Goal: Task Accomplishment & Management: Use online tool/utility

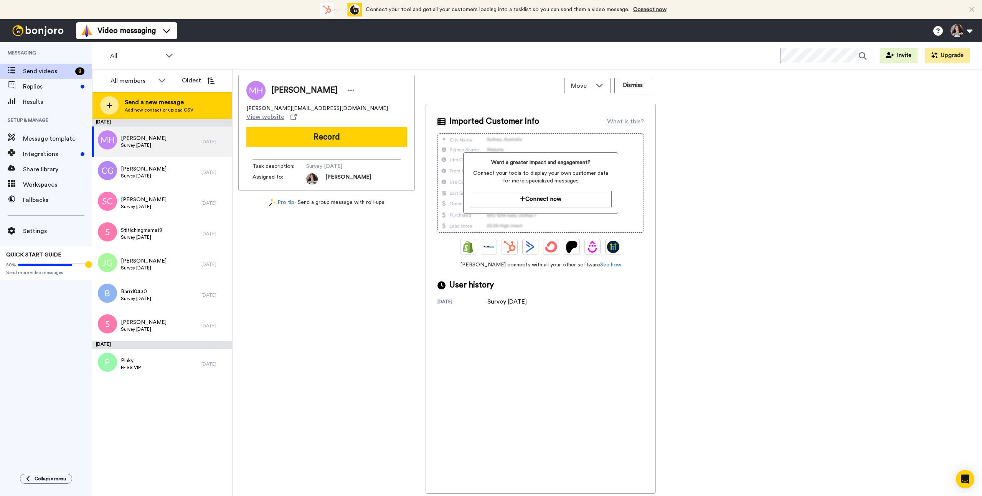
click at [155, 106] on span "Send a new message" at bounding box center [159, 102] width 69 height 9
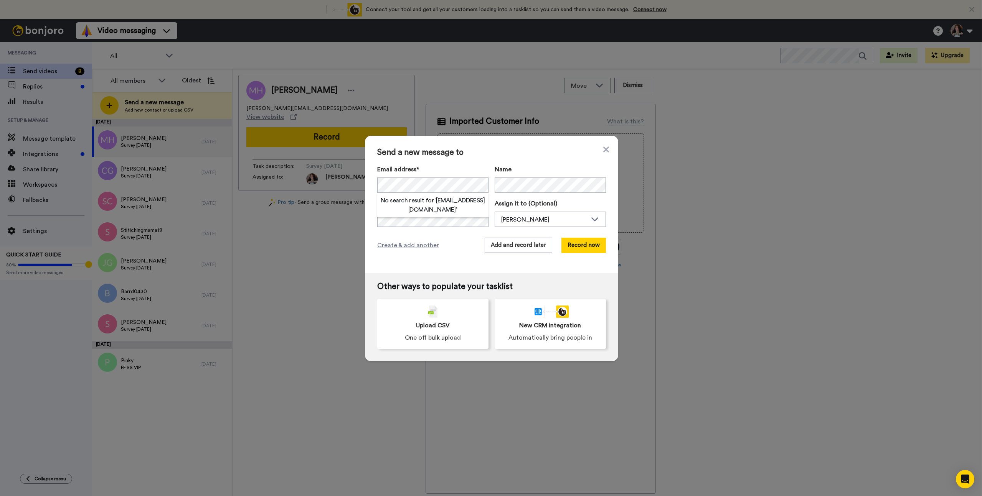
click at [445, 203] on h2 "No search result for ‘ [EMAIL_ADDRESS][DOMAIN_NAME] ’" at bounding box center [432, 205] width 111 height 18
click at [326, 185] on div "Send a new message to Email address* No search result for ‘ baughman816@gmail.c…" at bounding box center [491, 248] width 982 height 496
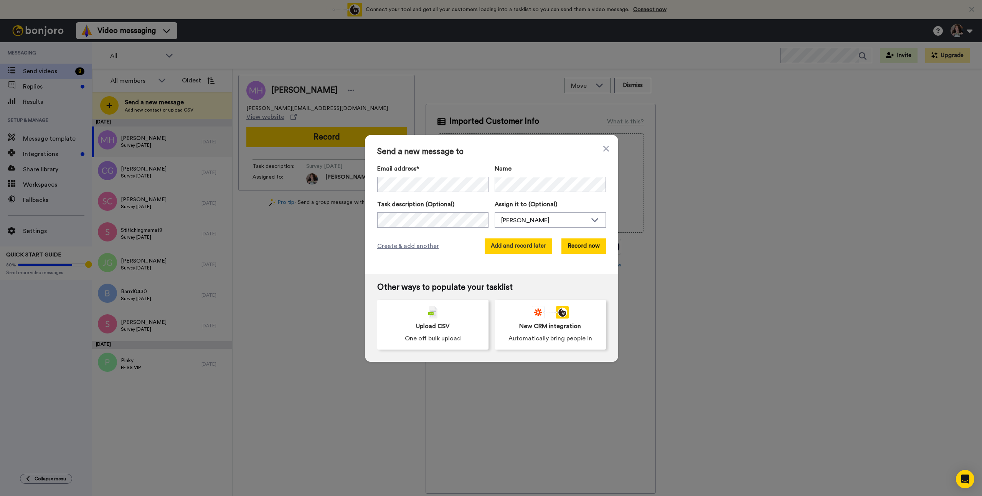
click at [510, 247] on button "Add and record later" at bounding box center [519, 246] width 68 height 15
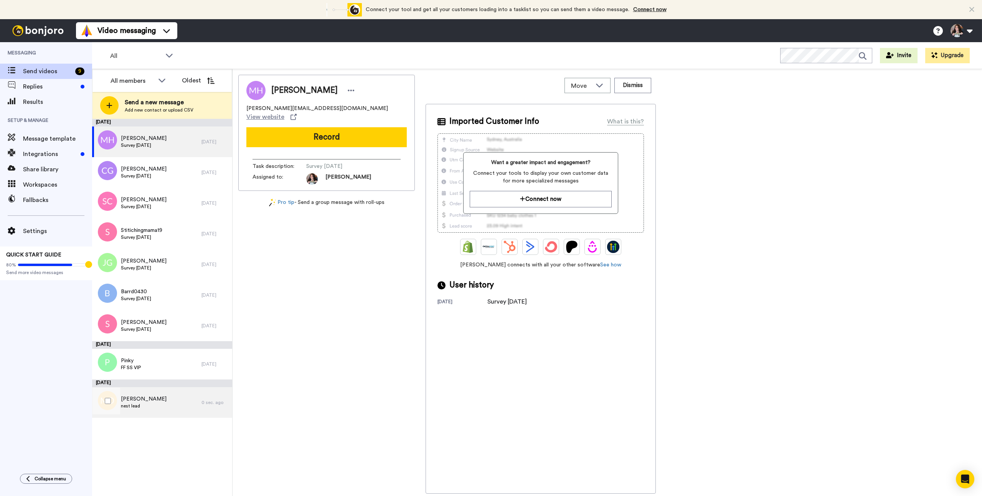
click at [162, 409] on div "Monica Davis nest lead" at bounding box center [146, 403] width 109 height 31
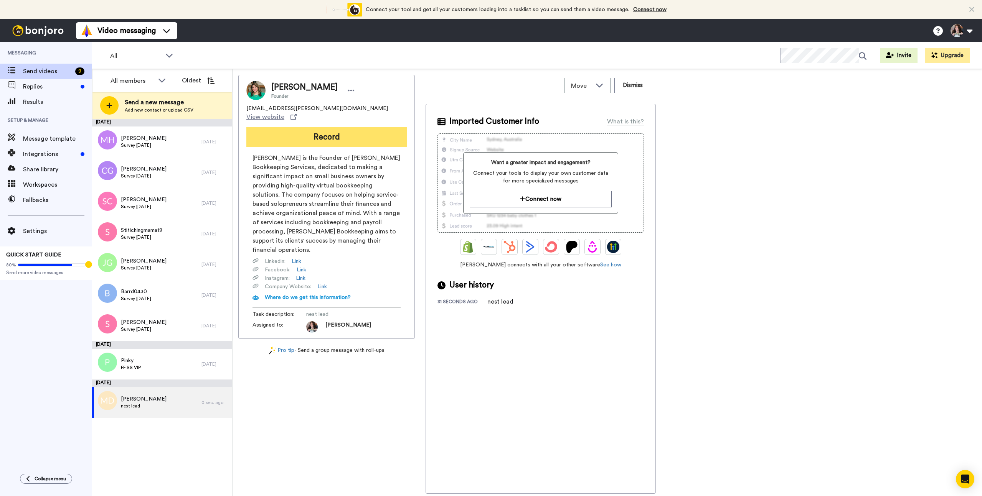
click at [332, 131] on button "Record" at bounding box center [326, 137] width 160 height 20
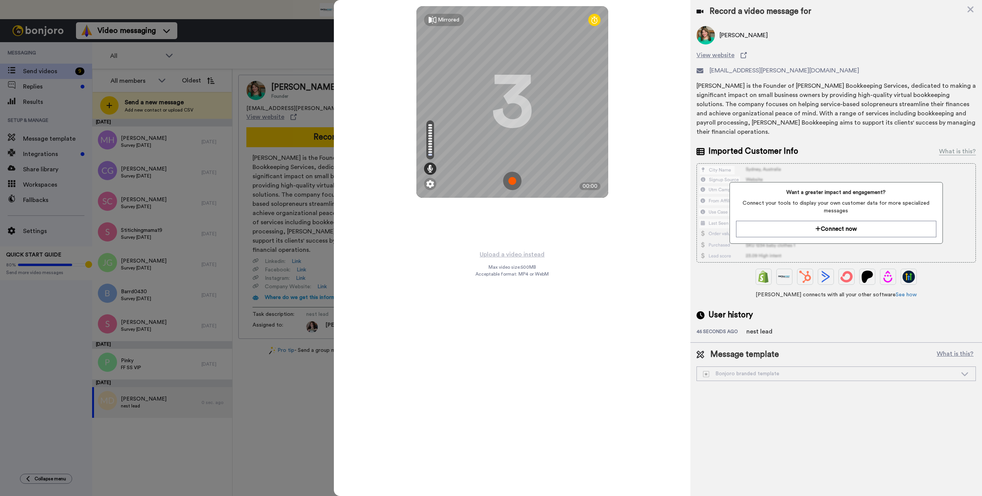
click at [515, 185] on img at bounding box center [512, 181] width 18 height 18
click at [515, 184] on img at bounding box center [512, 181] width 18 height 18
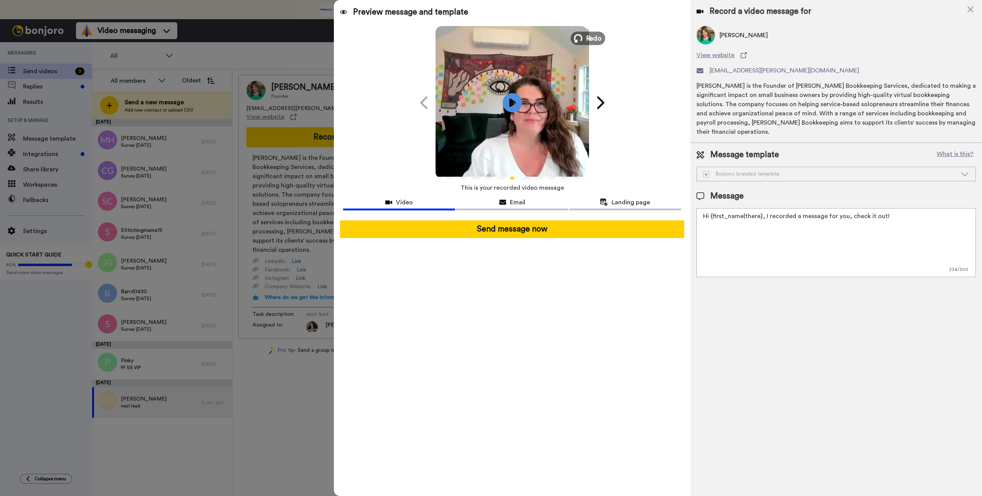
click at [588, 38] on span "Redo" at bounding box center [593, 38] width 16 height 10
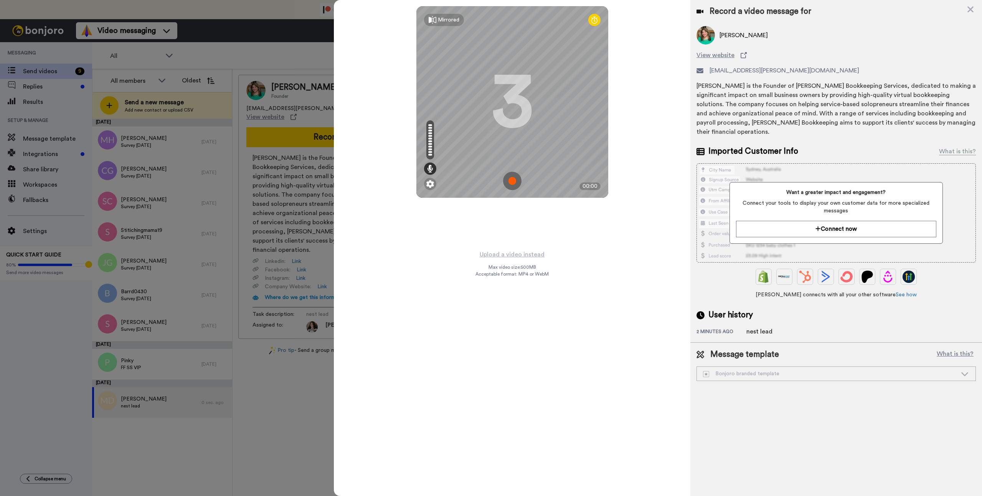
click at [513, 179] on img at bounding box center [512, 181] width 18 height 18
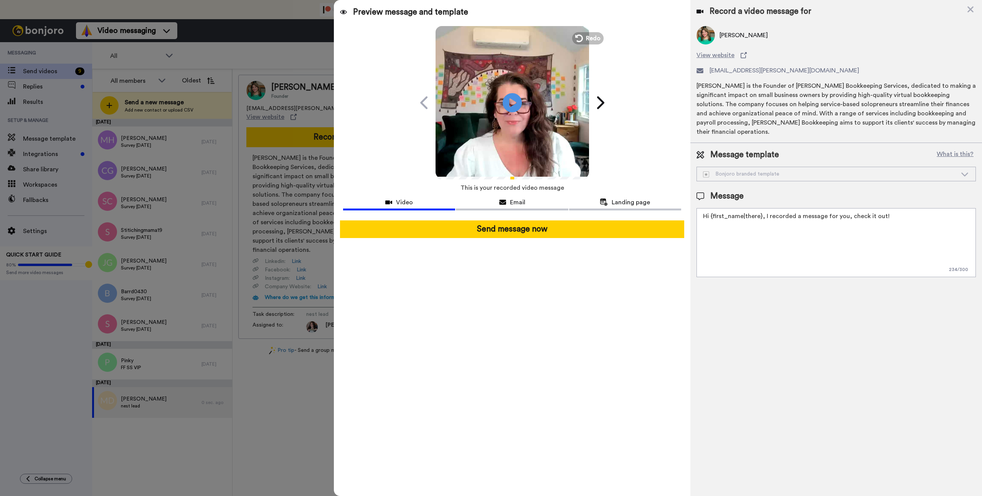
click at [703, 12] on icon at bounding box center [699, 11] width 7 height 6
click at [583, 36] on button "Redo" at bounding box center [587, 37] width 35 height 13
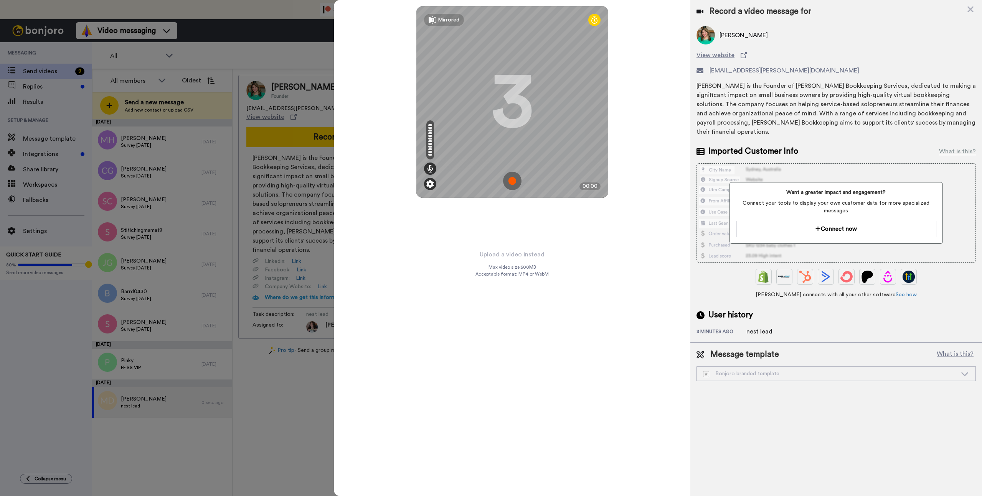
click at [430, 183] on img at bounding box center [430, 184] width 8 height 8
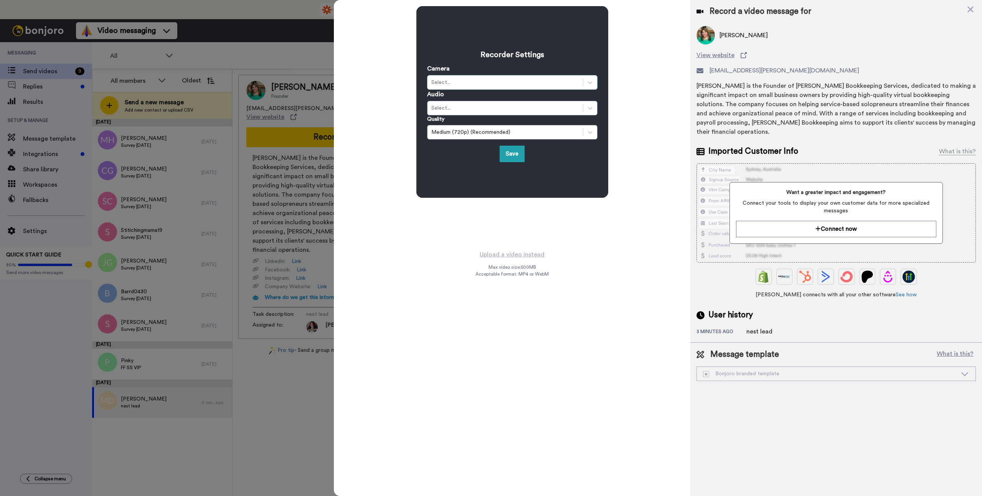
click at [468, 83] on div "Select..." at bounding box center [505, 83] width 148 height 8
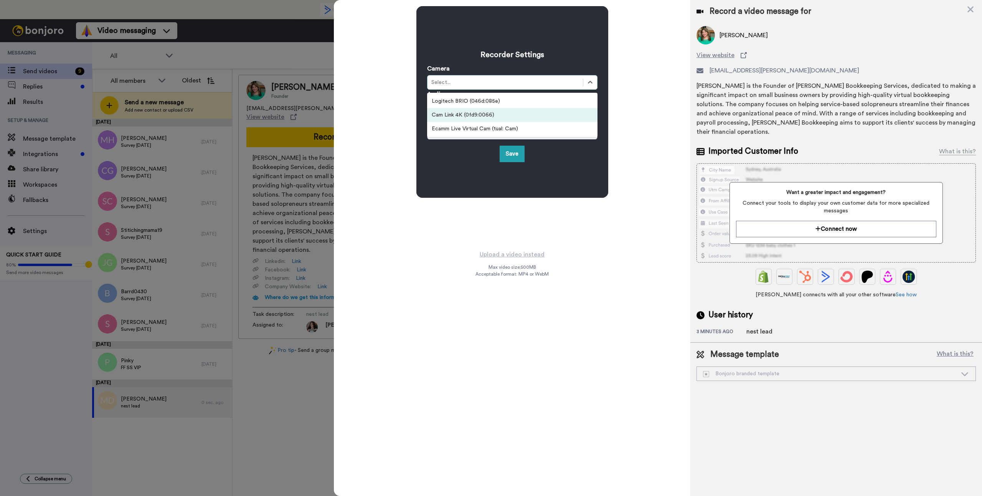
click at [457, 119] on div "Cam Link 4K (0fd9:0066)" at bounding box center [512, 115] width 170 height 14
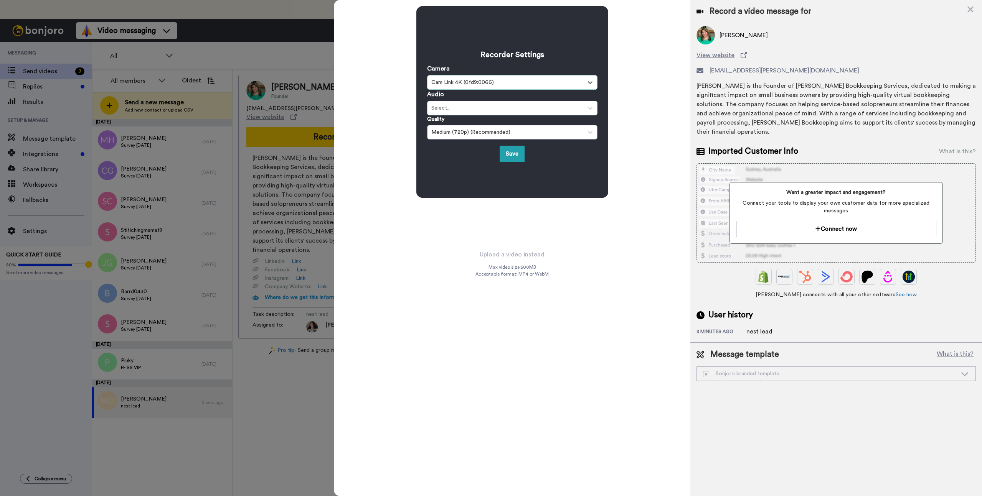
click at [488, 110] on div "Select..." at bounding box center [505, 108] width 148 height 8
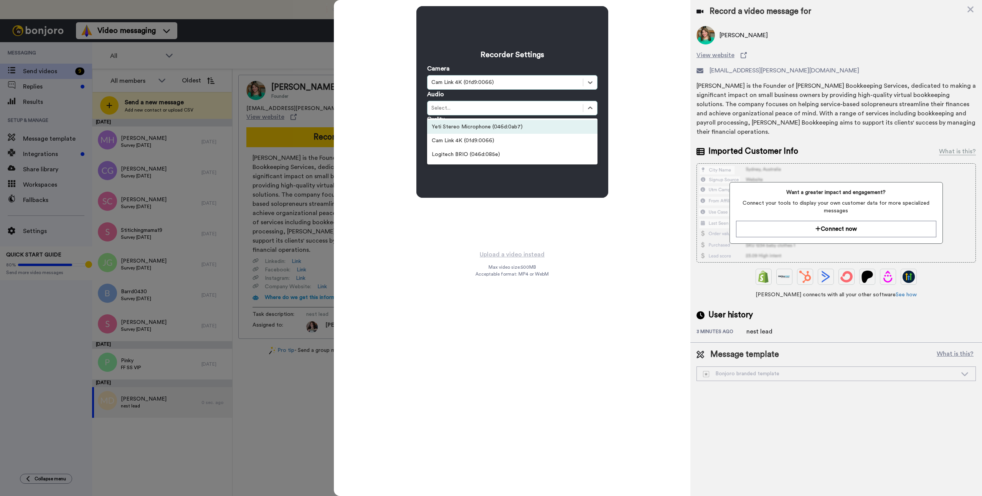
click at [473, 125] on div "Yeti Stereo Microphone (046d:0ab7)" at bounding box center [512, 127] width 170 height 14
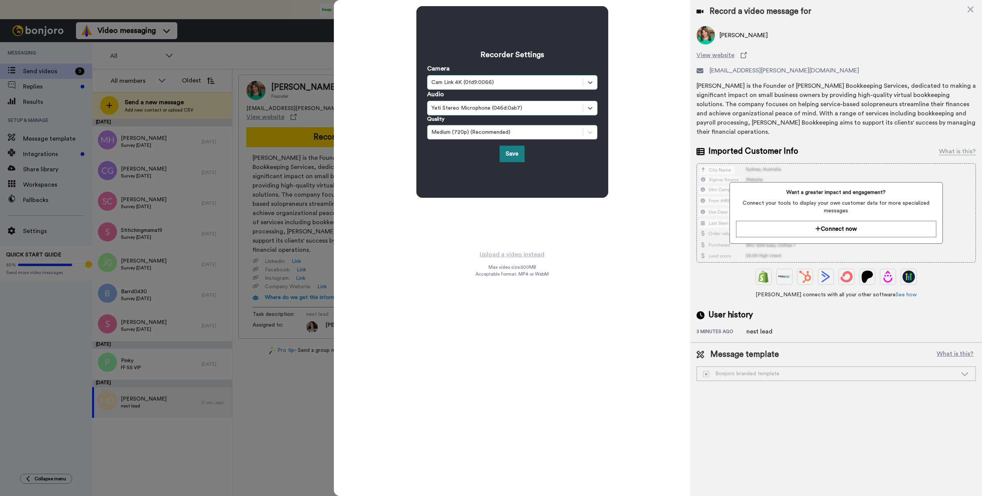
click at [511, 152] on button "Save" at bounding box center [512, 154] width 25 height 16
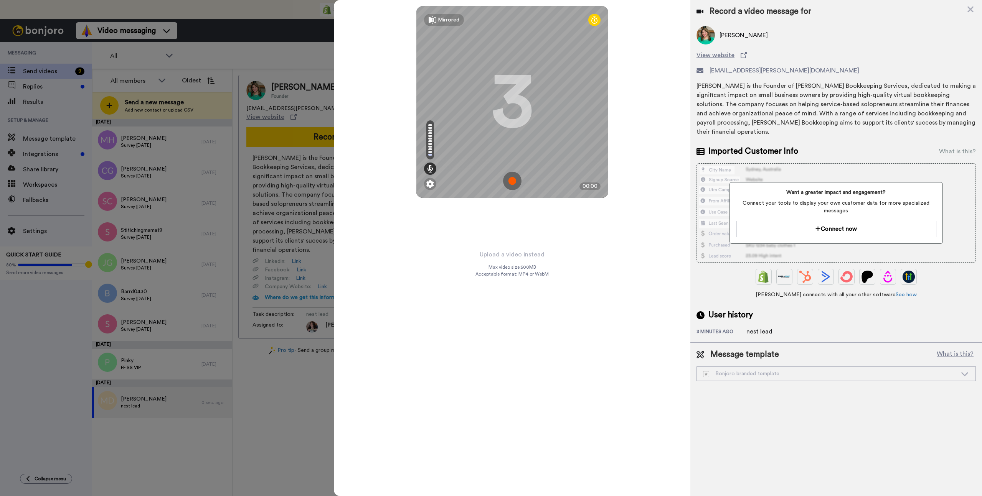
click at [512, 183] on img at bounding box center [512, 181] width 18 height 18
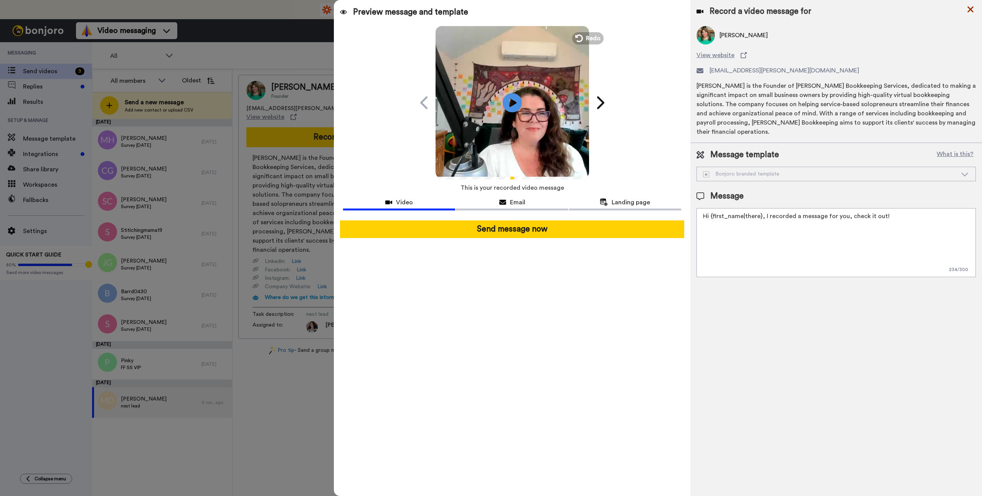
click at [970, 11] on icon at bounding box center [970, 10] width 8 height 10
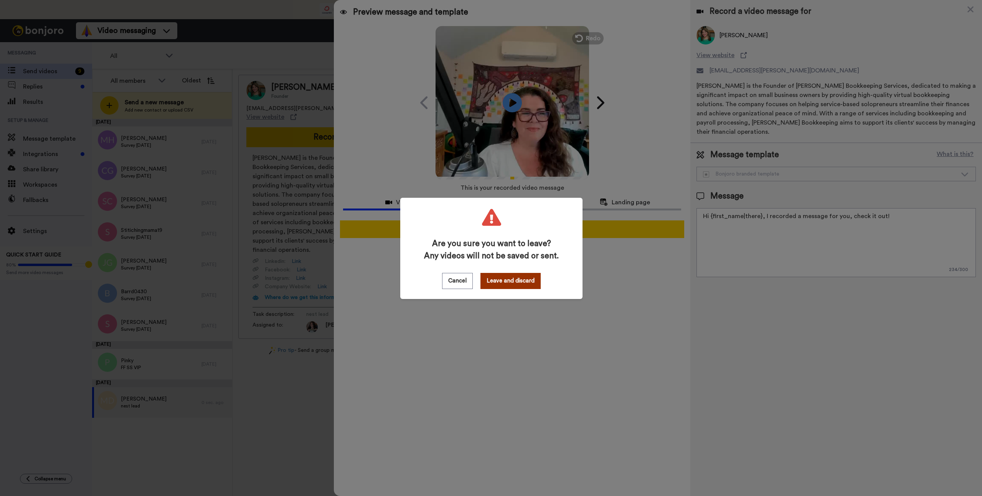
click at [507, 284] on button "Leave and discard" at bounding box center [510, 281] width 60 height 16
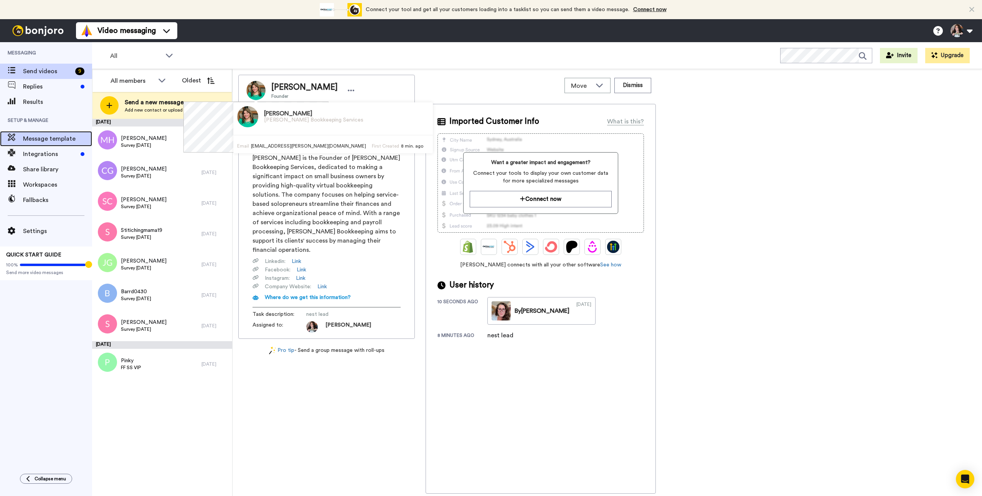
click at [54, 143] on span "Message template" at bounding box center [57, 138] width 69 height 9
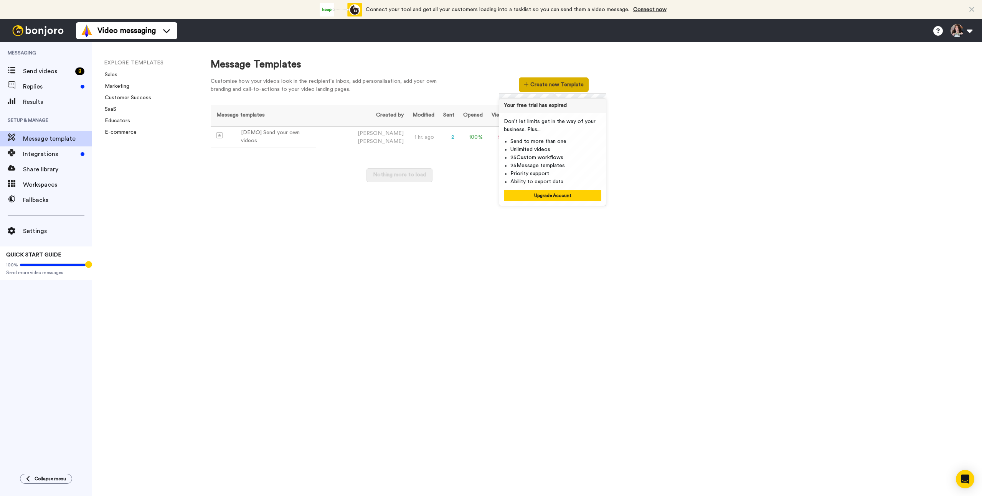
click at [554, 89] on button "Create new Template" at bounding box center [553, 85] width 69 height 15
click at [534, 195] on button "Upgrade Account" at bounding box center [552, 196] width 97 height 12
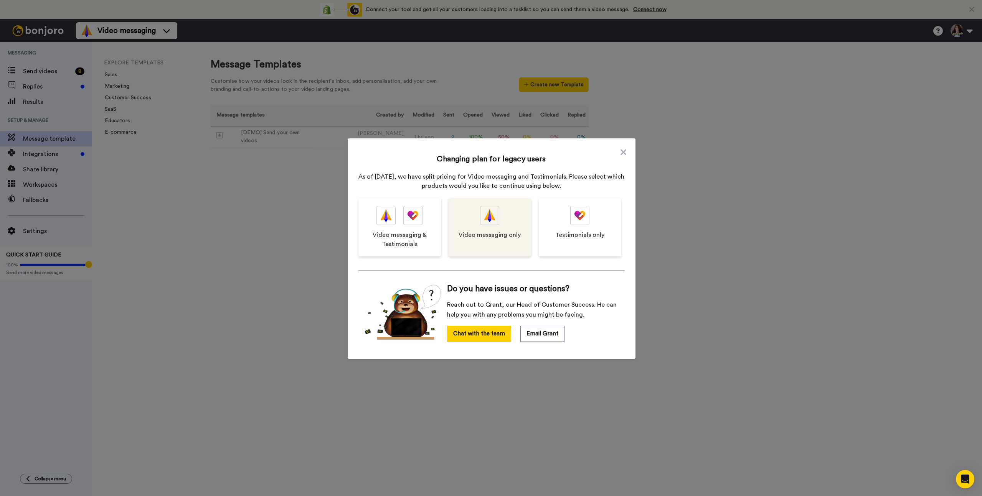
click at [498, 226] on div "Video messaging only" at bounding box center [490, 227] width 82 height 58
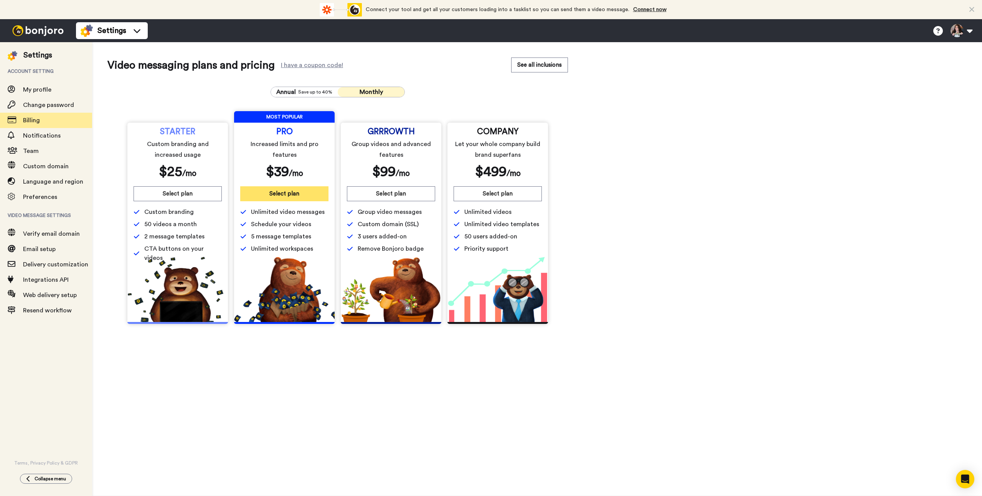
click at [290, 193] on button "Select plan" at bounding box center [284, 193] width 88 height 15
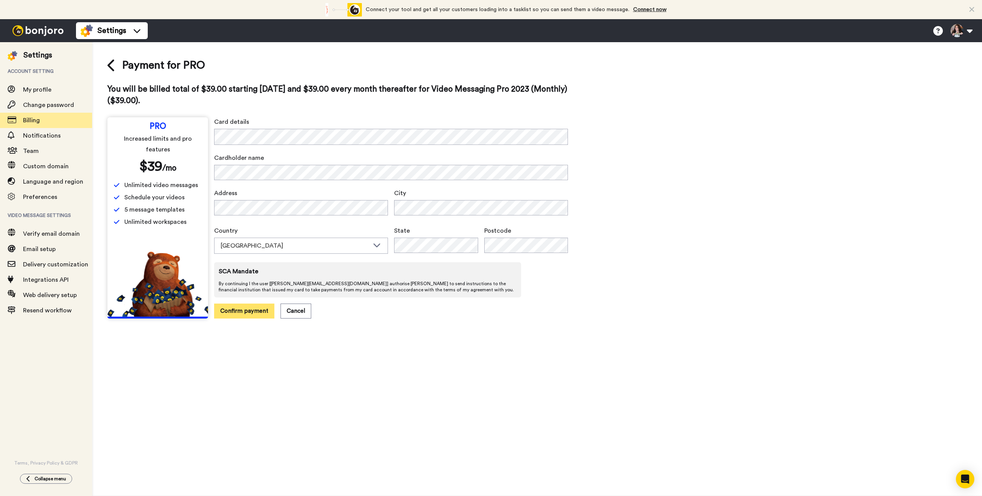
click at [254, 311] on button "Confirm payment" at bounding box center [244, 311] width 60 height 15
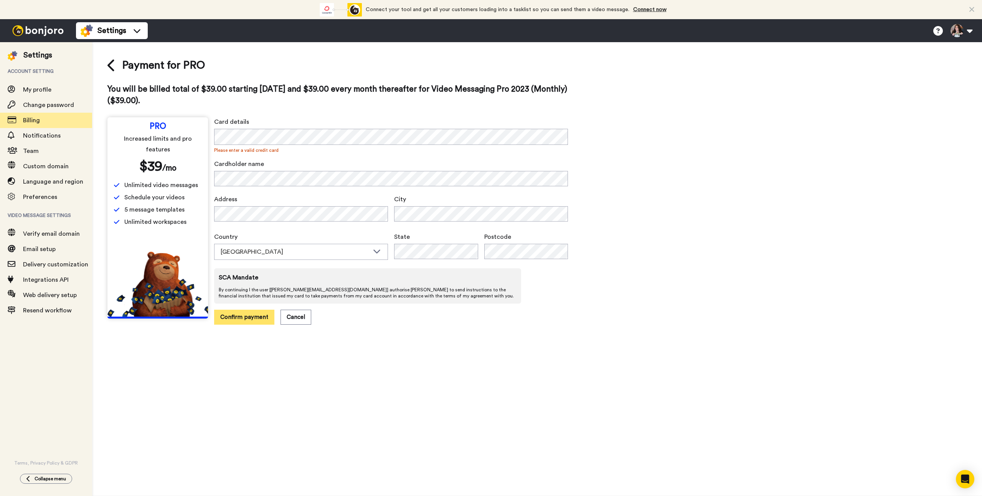
click at [261, 311] on button "Confirm payment" at bounding box center [244, 317] width 60 height 15
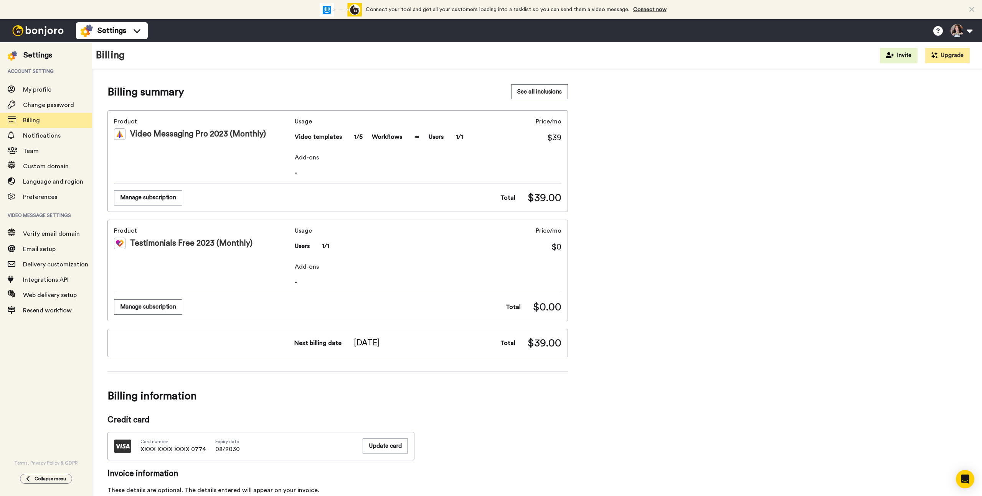
click at [35, 54] on div "Settings" at bounding box center [37, 55] width 29 height 11
drag, startPoint x: 63, startPoint y: 484, endPoint x: 61, endPoint y: 479, distance: 5.3
click at [63, 483] on div "Settings Account setting My profile Change password Billing Notifications Team …" at bounding box center [46, 269] width 92 height 454
click at [61, 479] on span "Collapse menu" at bounding box center [50, 479] width 31 height 6
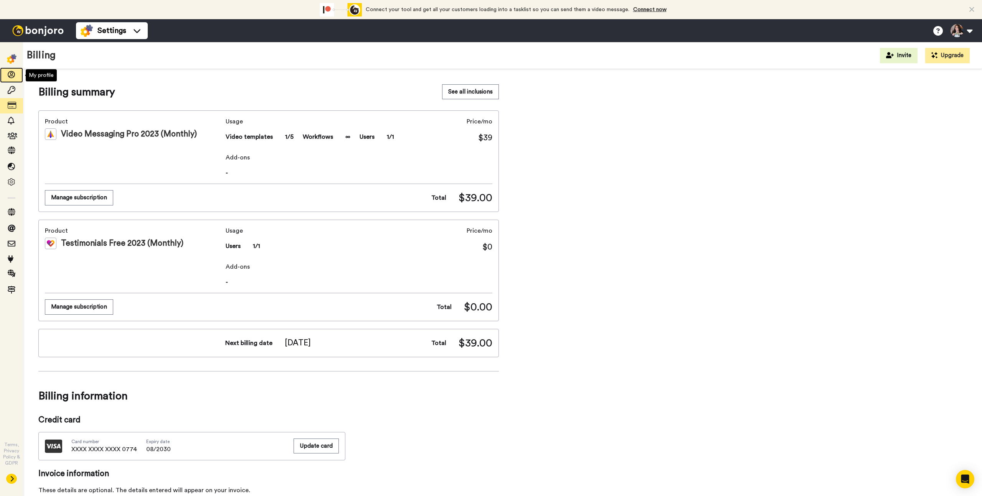
click at [8, 77] on icon at bounding box center [12, 75] width 8 height 8
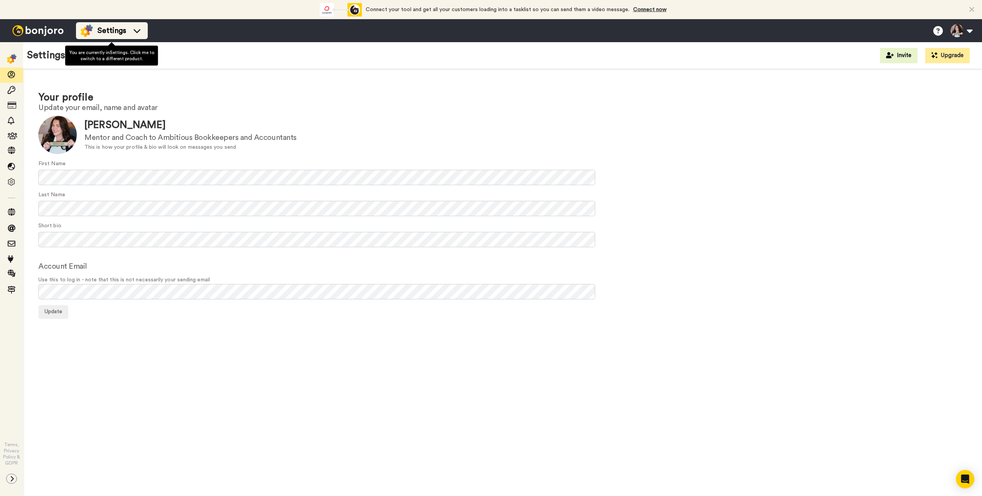
click at [147, 30] on li "Settings" at bounding box center [112, 30] width 72 height 17
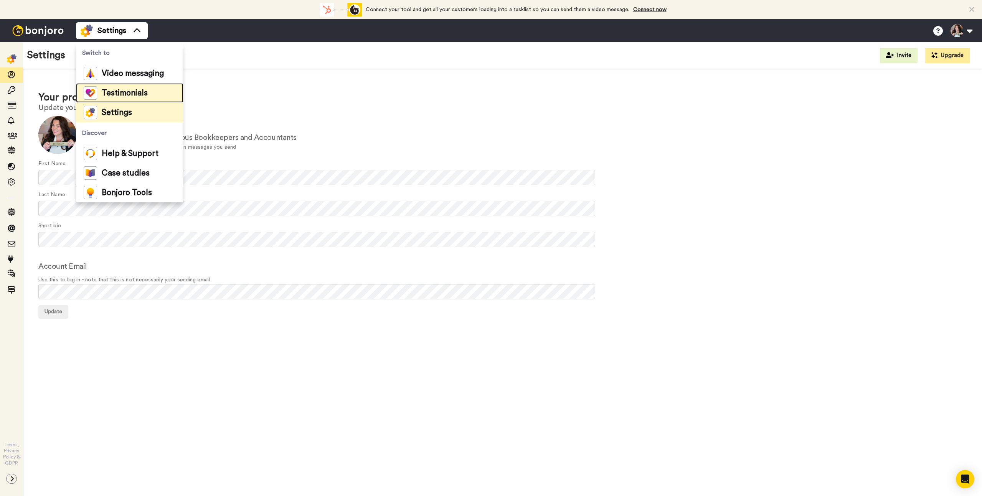
click span "Testimonials"
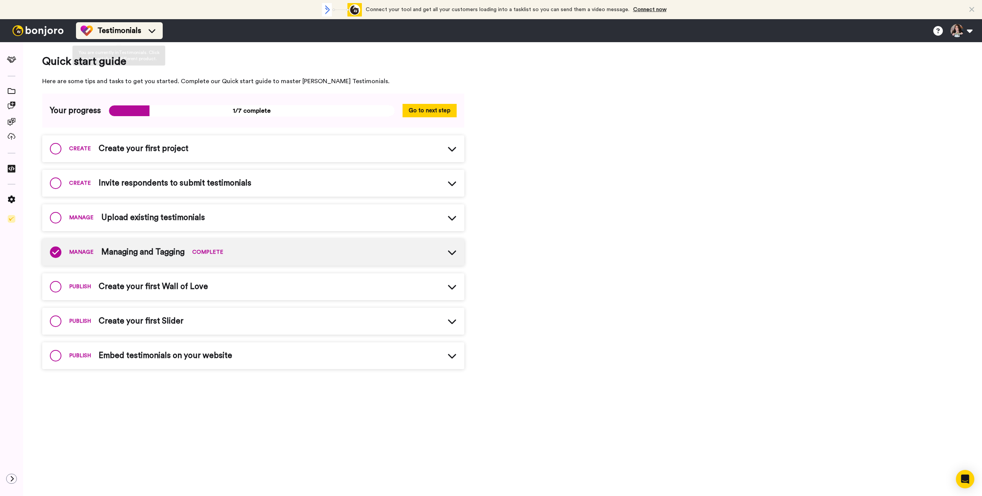
click at [141, 33] on div "Testimonials" at bounding box center [120, 31] width 78 height 12
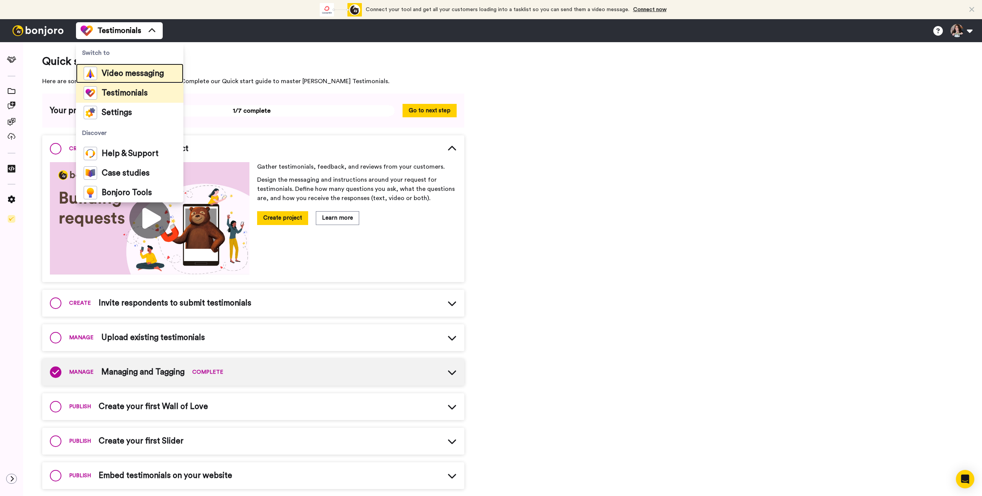
click at [135, 78] on span "Video messaging" at bounding box center [133, 74] width 62 height 8
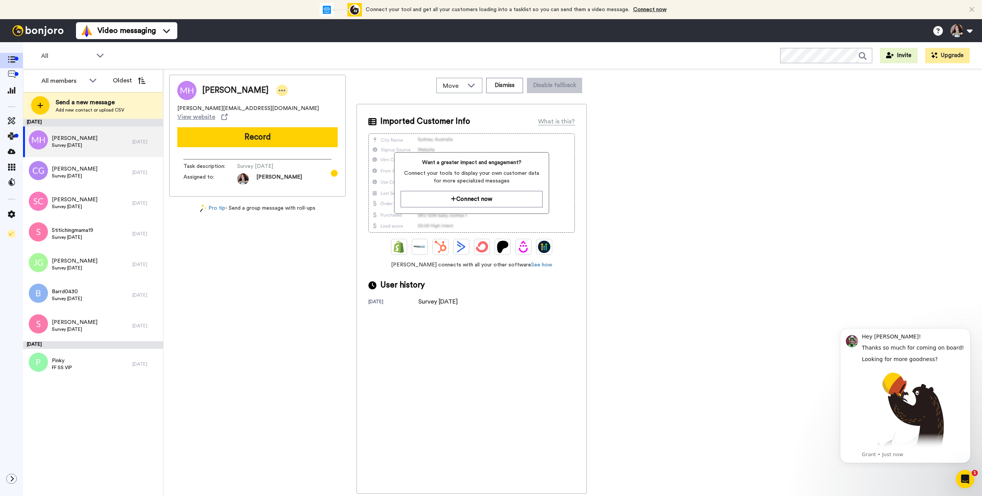
click at [279, 91] on icon at bounding box center [282, 91] width 7 height 2
click at [287, 137] on li "Dismiss" at bounding box center [293, 135] width 56 height 11
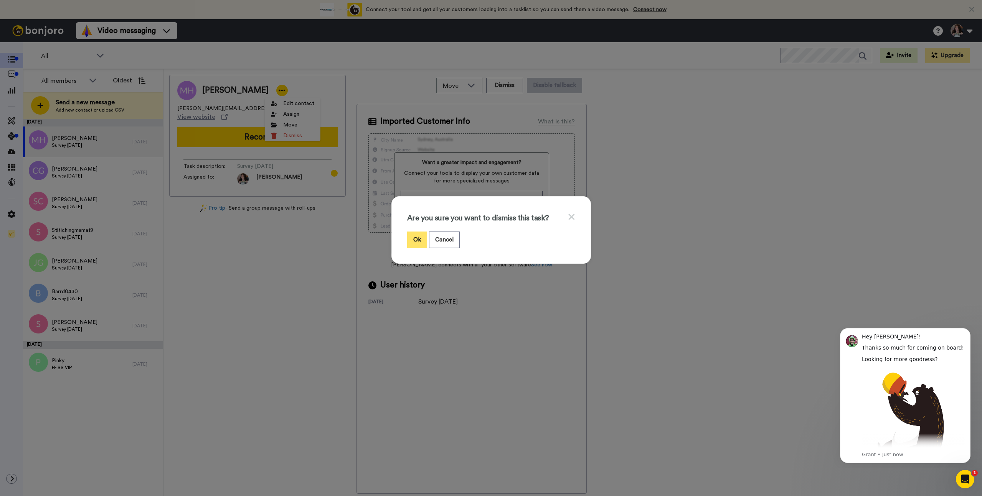
click at [412, 239] on button "Ok" at bounding box center [417, 240] width 20 height 16
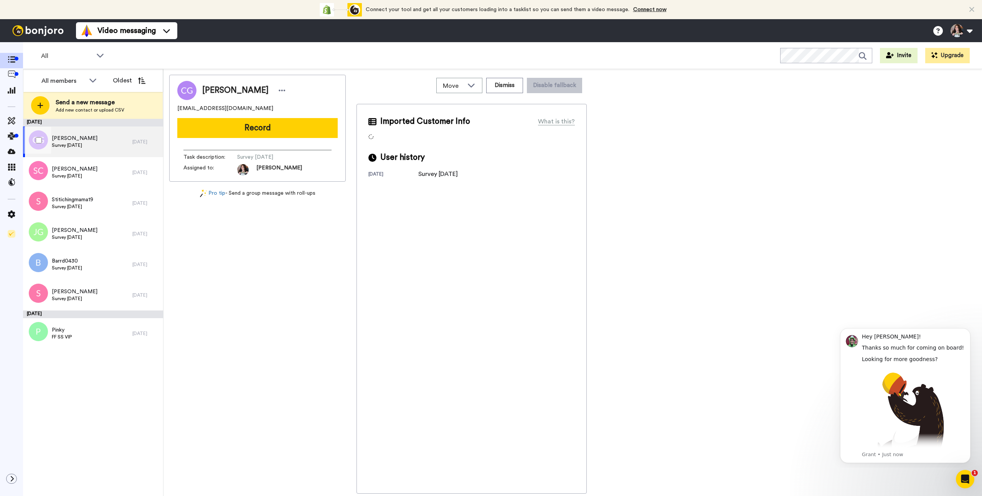
click at [136, 141] on div "3 yr. ago" at bounding box center [145, 142] width 27 height 6
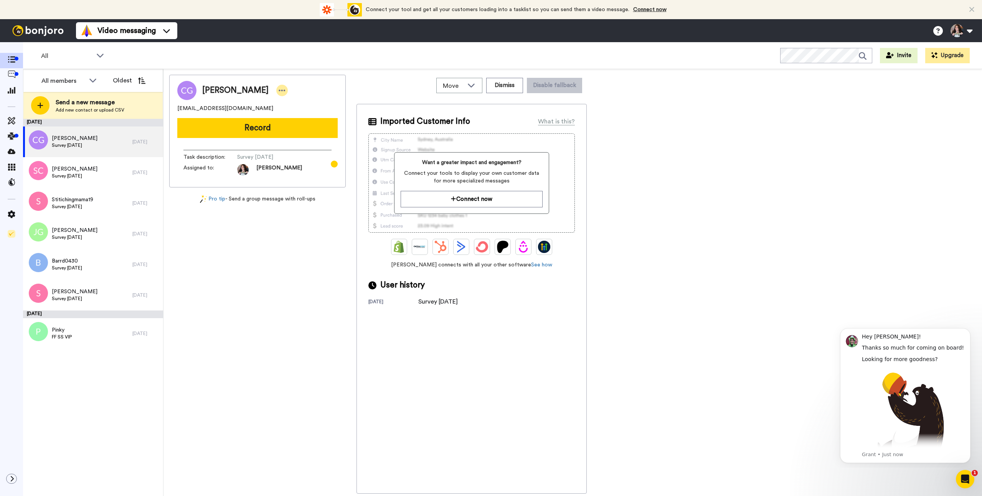
click at [279, 91] on icon at bounding box center [282, 91] width 7 height 2
click at [298, 135] on li "Dismiss" at bounding box center [297, 135] width 56 height 11
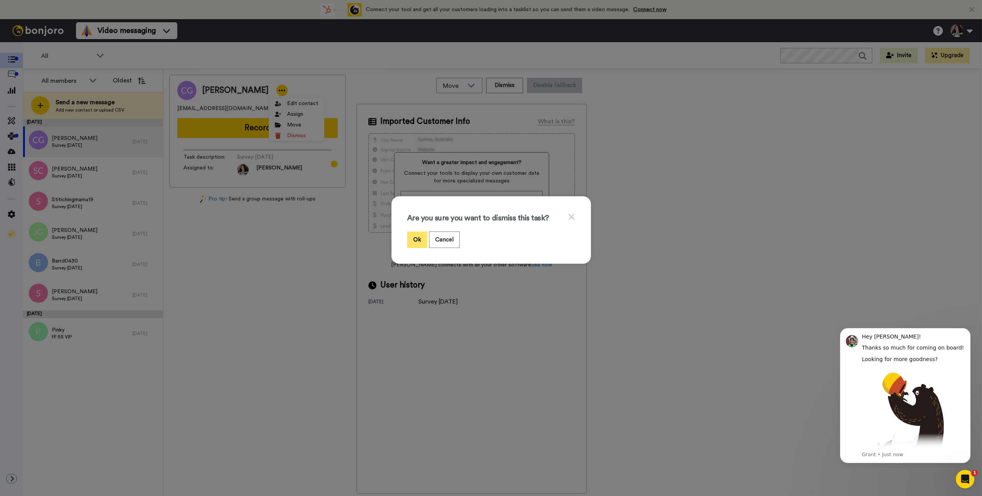
click at [417, 237] on button "Ok" at bounding box center [417, 240] width 20 height 16
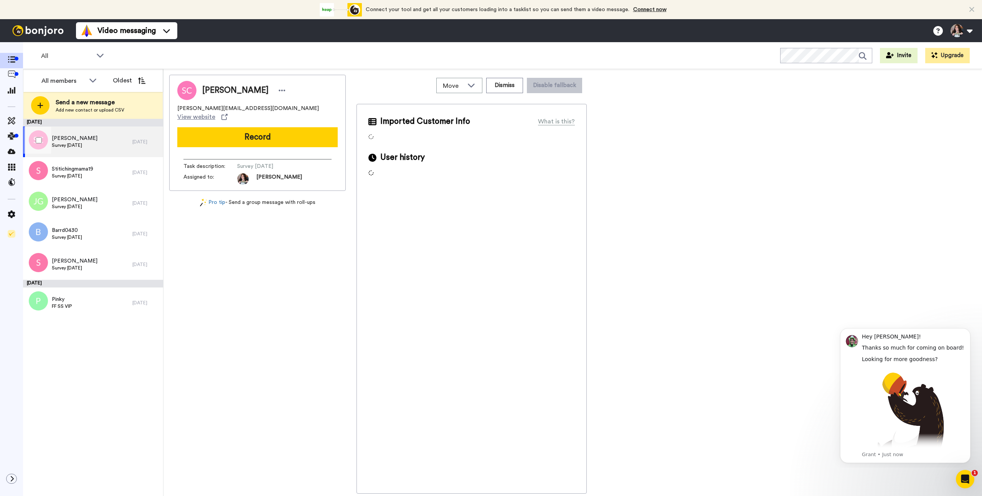
click at [133, 143] on div "3 yr. ago" at bounding box center [145, 142] width 27 height 6
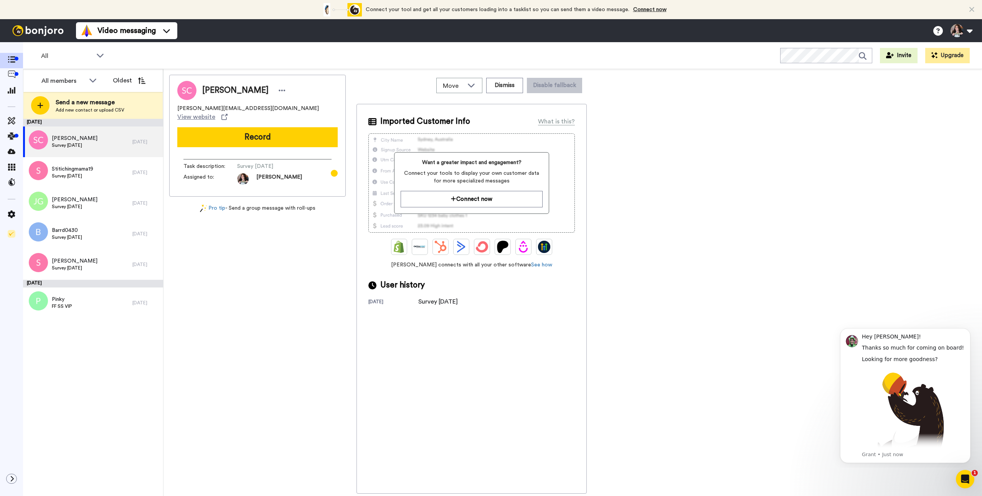
click at [281, 90] on div "Stephanie Cross" at bounding box center [257, 90] width 160 height 19
click at [278, 91] on div at bounding box center [282, 91] width 12 height 12
click at [288, 136] on li "Dismiss" at bounding box center [297, 135] width 56 height 11
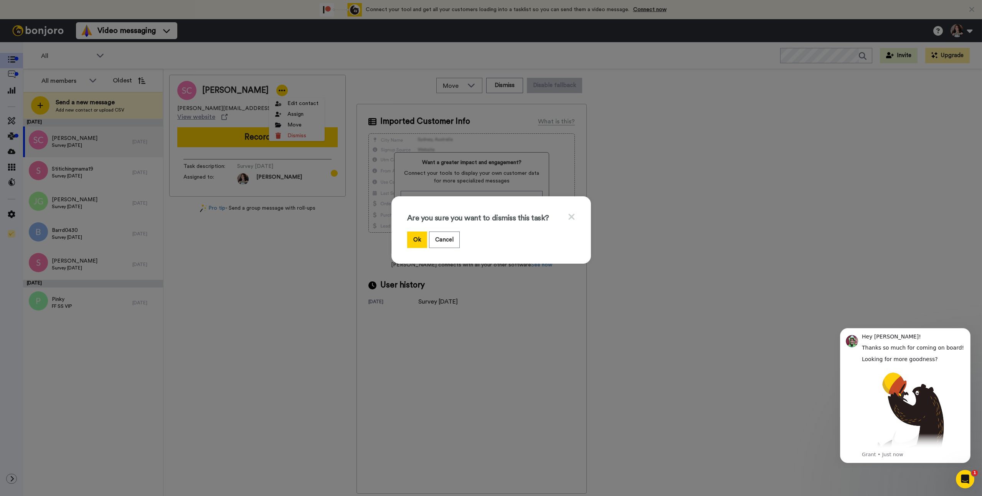
drag, startPoint x: 408, startPoint y: 239, endPoint x: 360, endPoint y: 223, distance: 51.0
click at [408, 239] on button "Ok" at bounding box center [417, 240] width 20 height 16
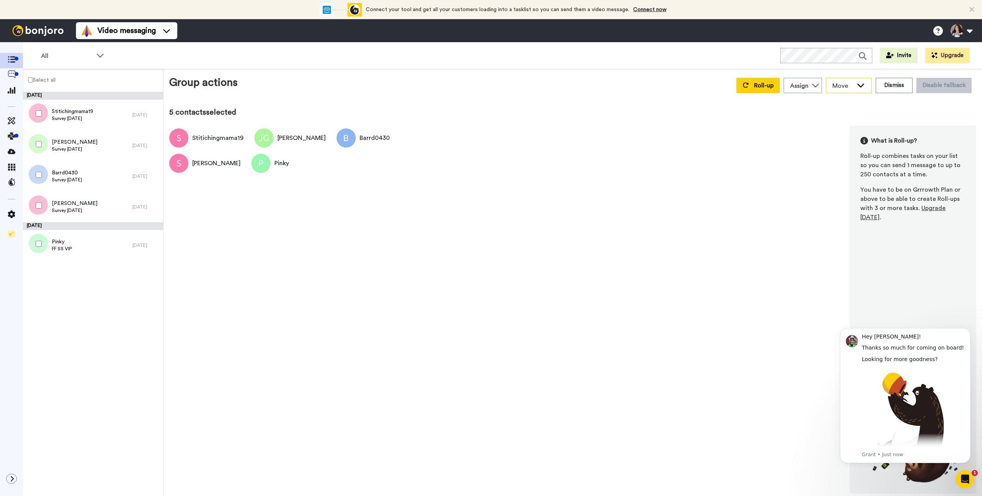
click at [851, 85] on span "Move" at bounding box center [842, 85] width 21 height 9
click at [894, 85] on button "Dismiss" at bounding box center [894, 85] width 37 height 15
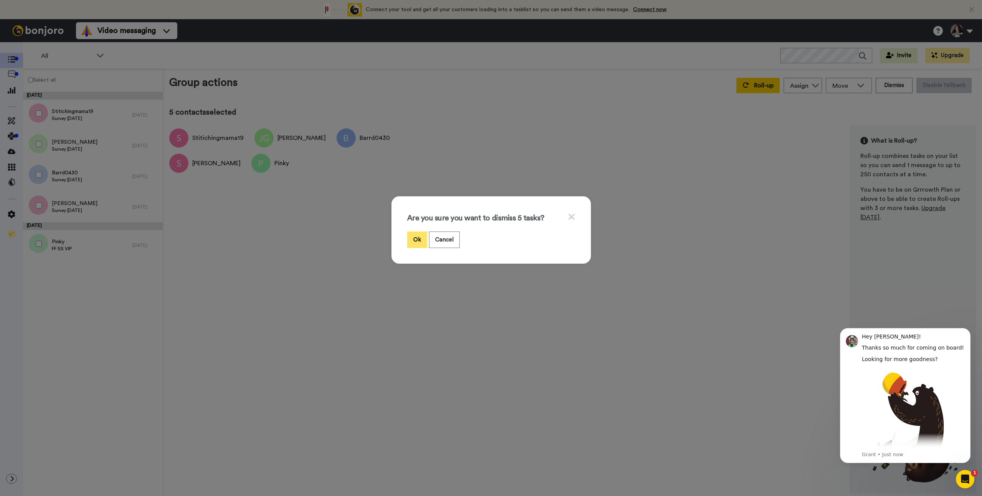
click at [412, 239] on button "Ok" at bounding box center [417, 240] width 20 height 16
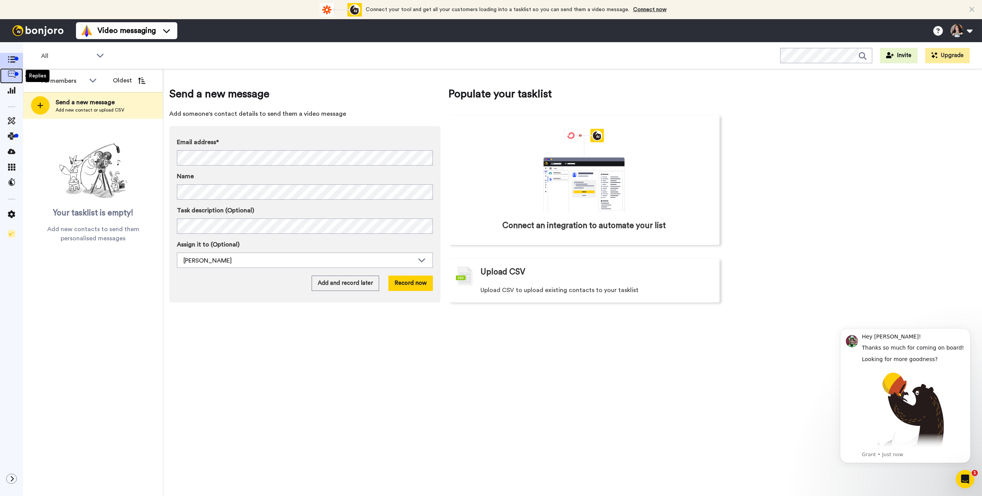
click at [12, 77] on icon at bounding box center [12, 75] width 8 height 8
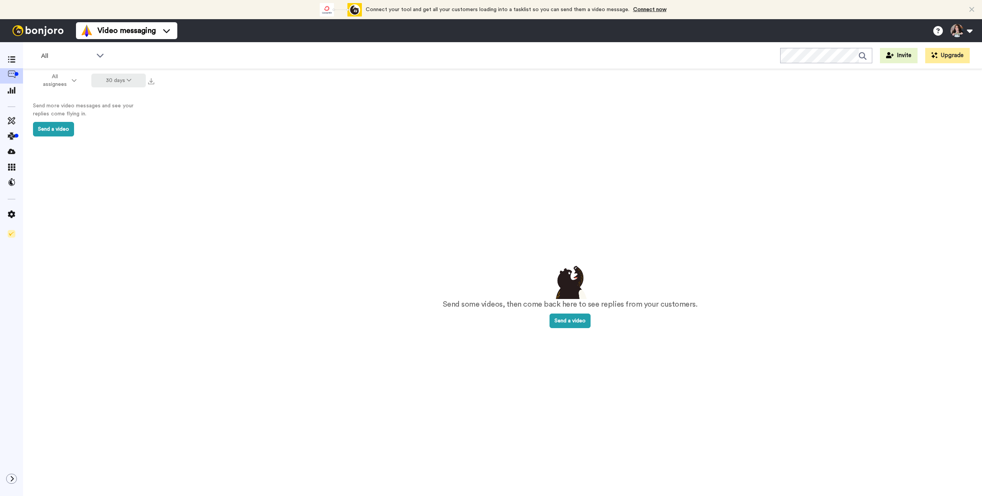
click at [115, 82] on button "30 days" at bounding box center [118, 81] width 55 height 14
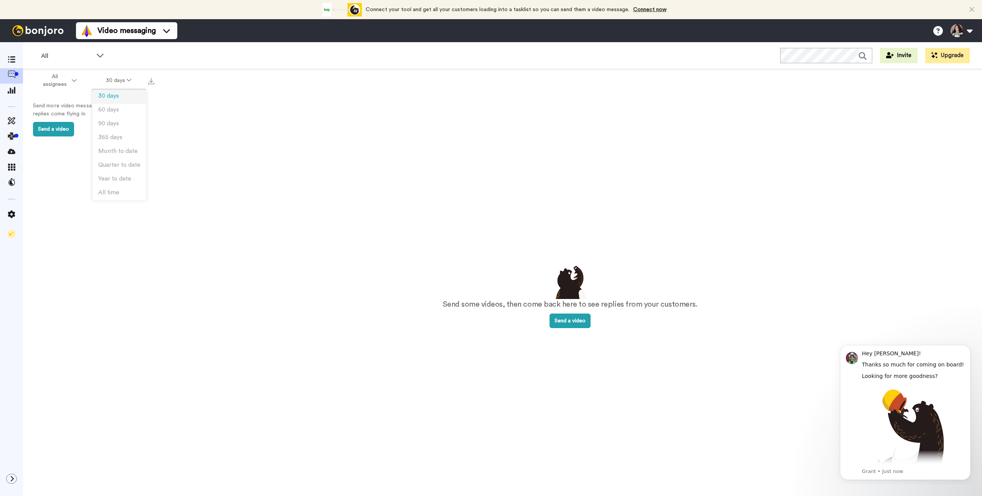
click at [105, 93] on span "30 days" at bounding box center [108, 96] width 21 height 6
click at [11, 87] on icon at bounding box center [12, 90] width 8 height 7
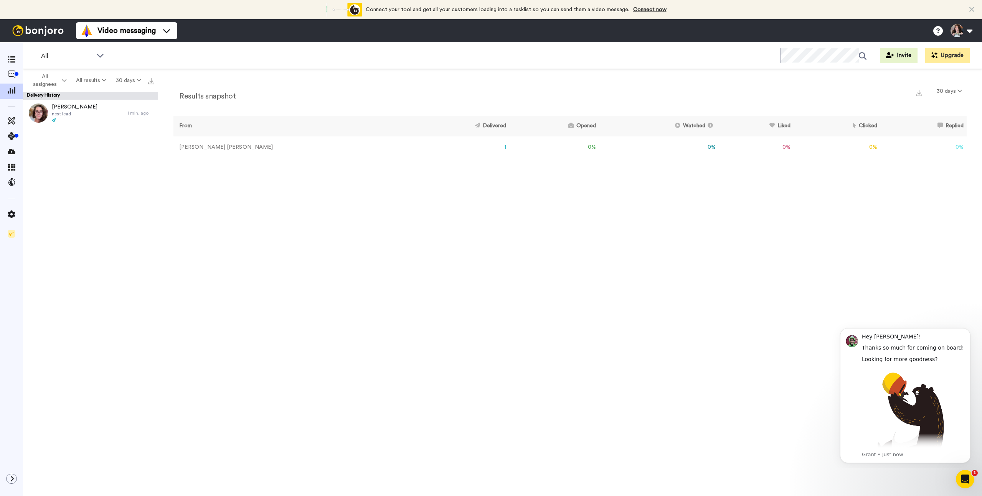
click at [201, 145] on td "[PERSON_NAME]" at bounding box center [291, 147] width 237 height 21
click at [200, 148] on td "[PERSON_NAME]" at bounding box center [291, 147] width 237 height 21
click at [68, 107] on span "[PERSON_NAME]" at bounding box center [75, 107] width 46 height 8
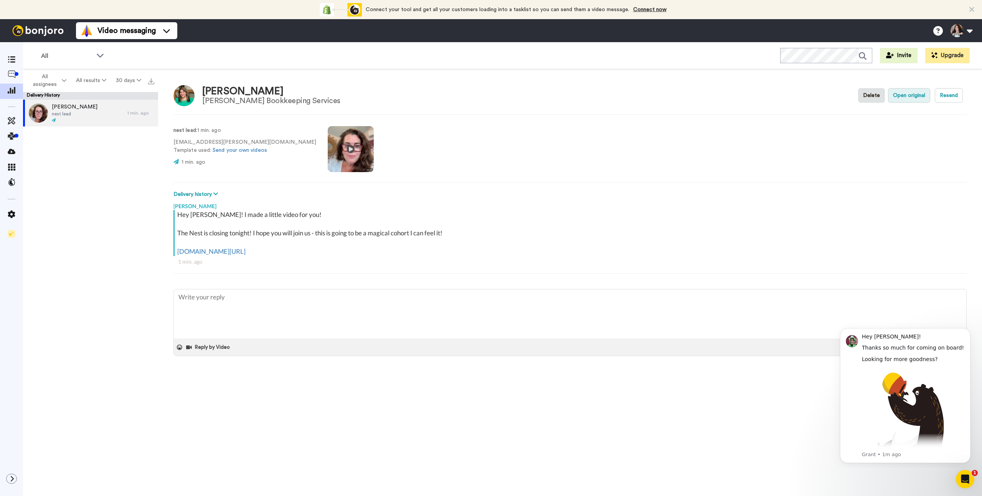
click at [912, 92] on button "Open original" at bounding box center [909, 95] width 42 height 15
type textarea "x"
click at [44, 81] on span "All assignees" at bounding box center [44, 80] width 31 height 15
drag, startPoint x: 125, startPoint y: 154, endPoint x: 74, endPoint y: 99, distance: 75.5
click at [125, 154] on div "Monica Davis nest lead 6 min. ago" at bounding box center [90, 300] width 135 height 401
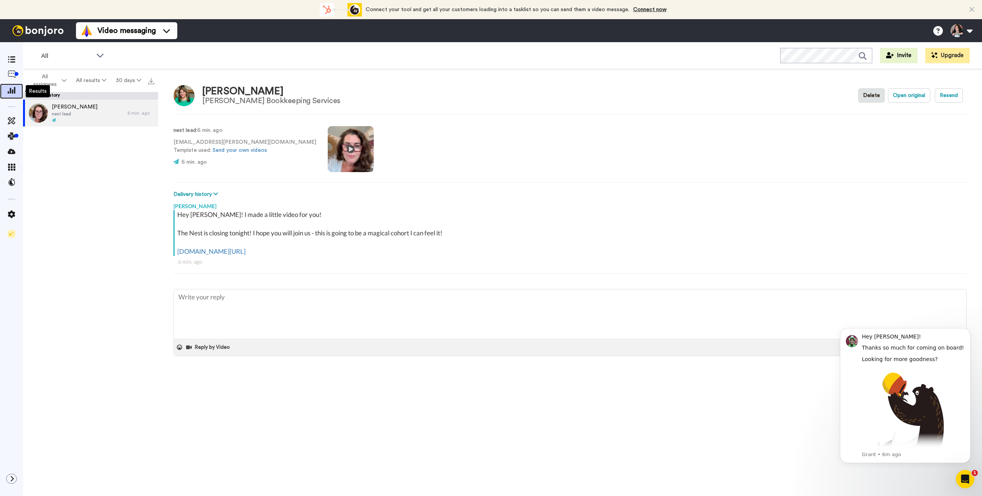
click at [10, 95] on span at bounding box center [11, 91] width 23 height 8
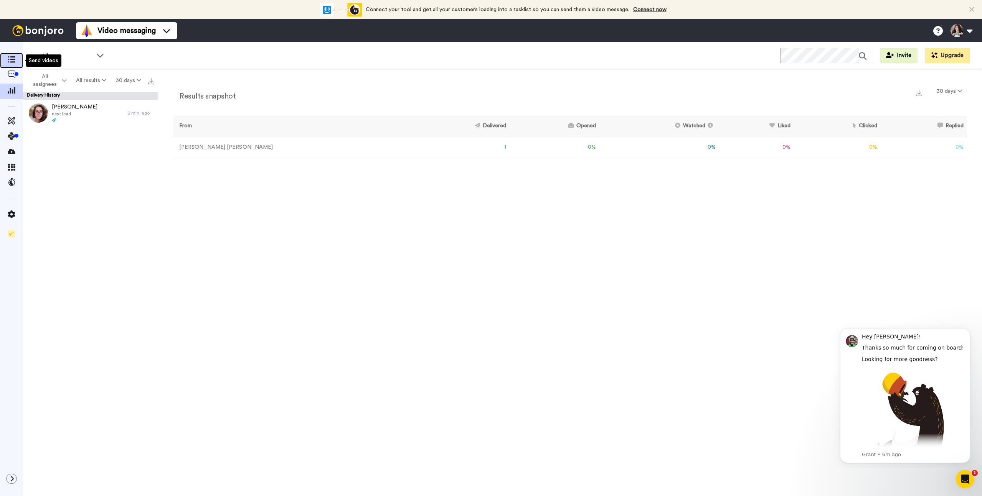
click at [14, 60] on icon at bounding box center [12, 59] width 8 height 7
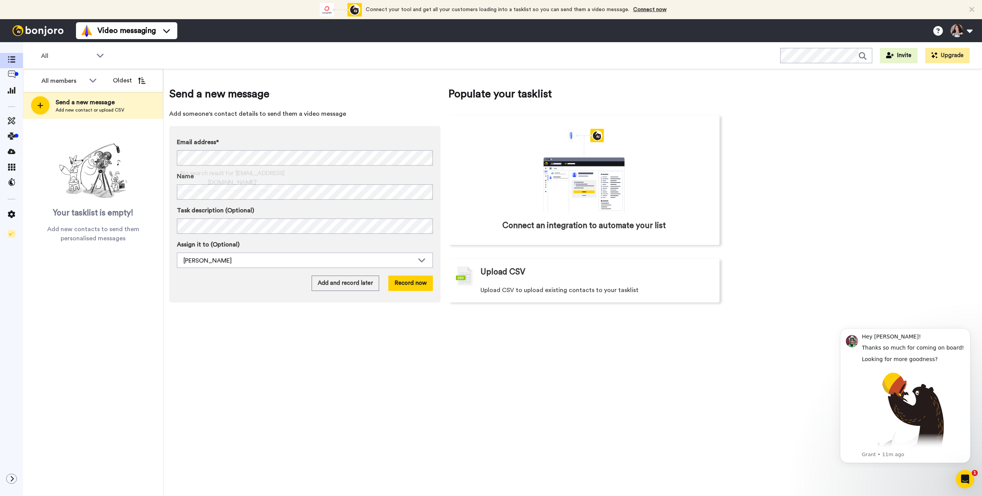
click at [326, 200] on div "Email address* No search result for ‘ [EMAIL_ADDRESS][DOMAIN_NAME] ’ Name Task …" at bounding box center [305, 203] width 256 height 130
click at [337, 290] on button "Add and record later" at bounding box center [346, 284] width 68 height 15
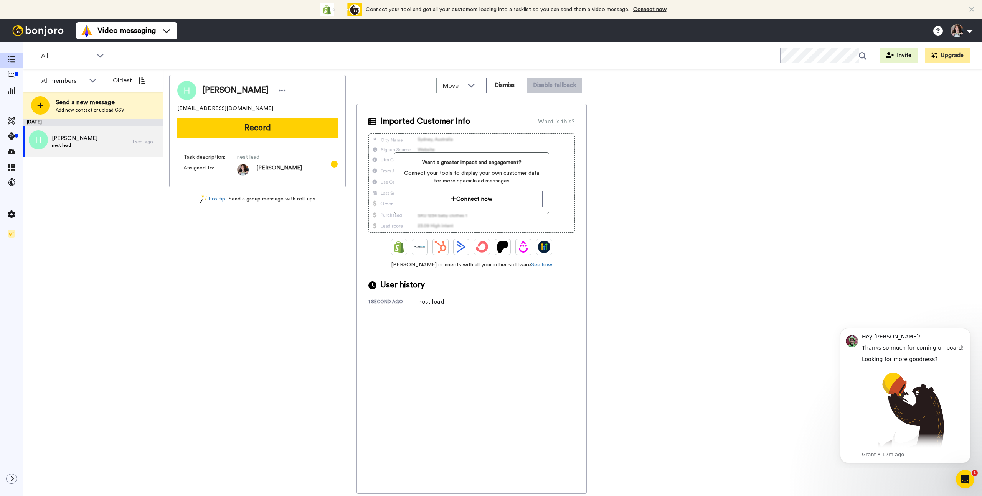
click at [109, 216] on div "[DATE] [PERSON_NAME] nest lead 1 sec. ago" at bounding box center [93, 308] width 140 height 378
click at [65, 240] on div "[DATE] [PERSON_NAME] nest lead 1 sec. ago" at bounding box center [93, 308] width 140 height 378
drag, startPoint x: 76, startPoint y: 206, endPoint x: 73, endPoint y: 195, distance: 11.7
click at [76, 206] on div "[DATE] [PERSON_NAME] nest lead 1 sec. ago" at bounding box center [93, 308] width 140 height 378
click at [43, 104] on icon at bounding box center [40, 105] width 6 height 7
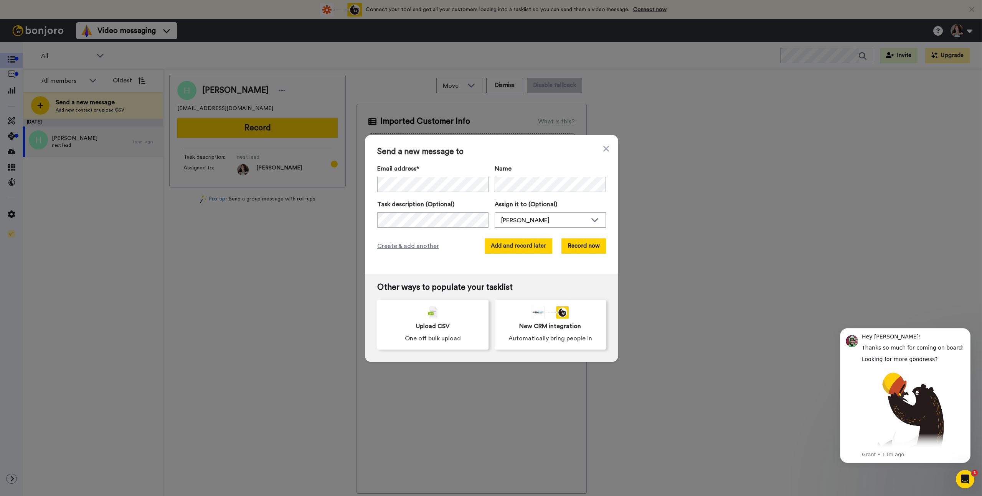
click at [524, 249] on button "Add and record later" at bounding box center [519, 246] width 68 height 15
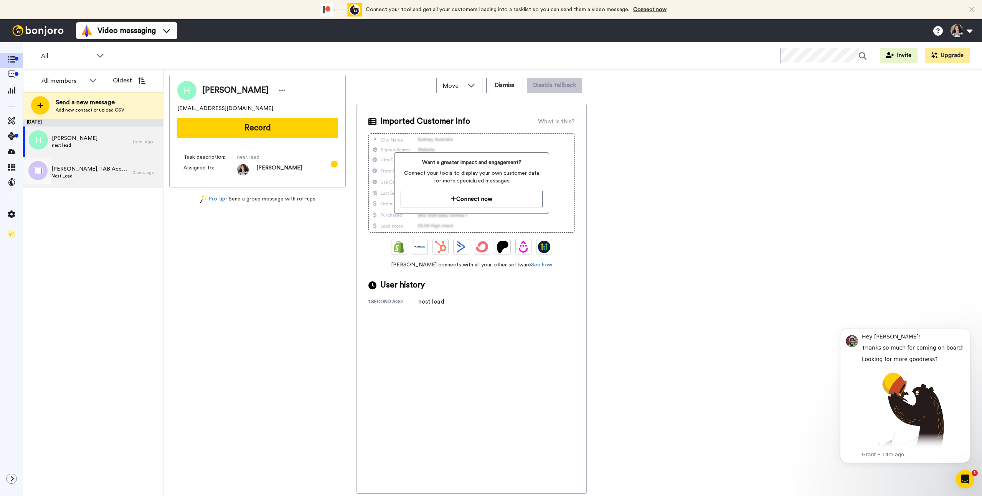
click at [94, 170] on span "[PERSON_NAME], FAB Accounting" at bounding box center [89, 169] width 77 height 8
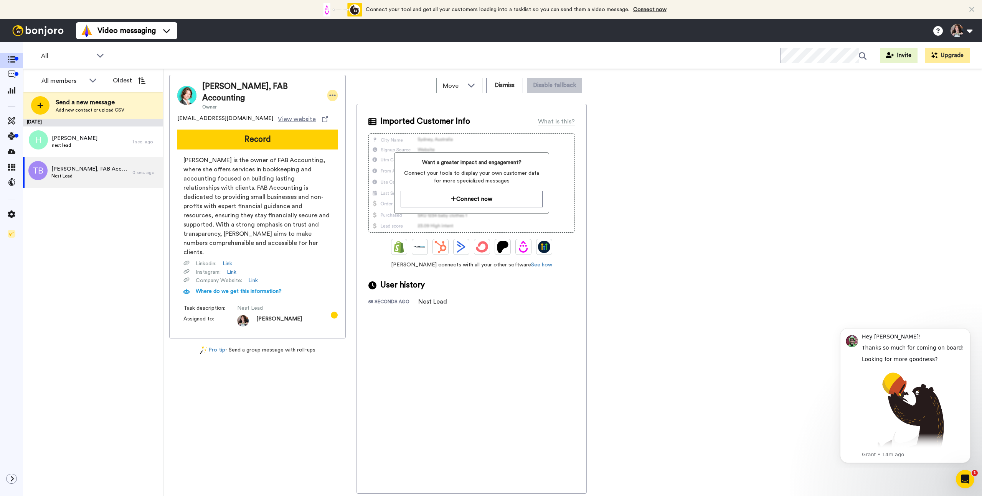
click at [335, 93] on div at bounding box center [332, 96] width 10 height 12
click at [341, 110] on li "Edit contact" at bounding box center [354, 108] width 56 height 11
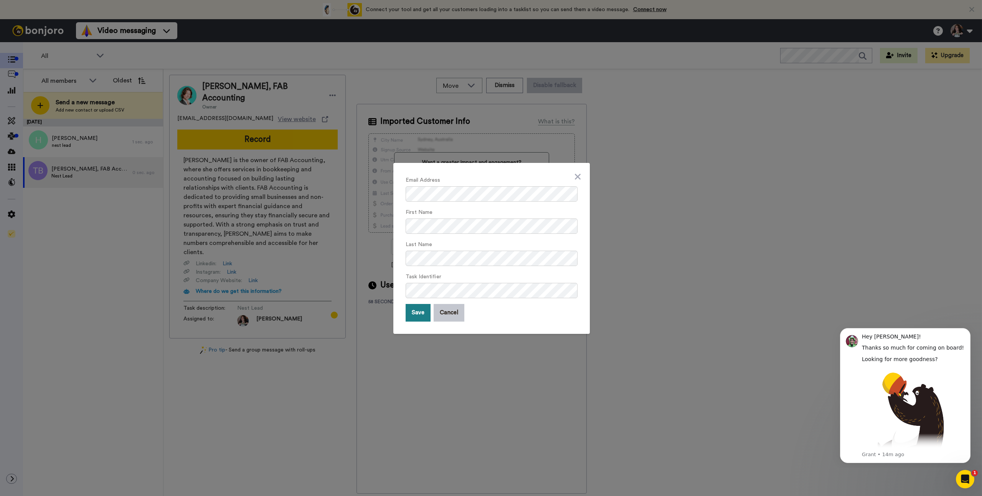
click at [421, 312] on button "Save" at bounding box center [418, 313] width 25 height 18
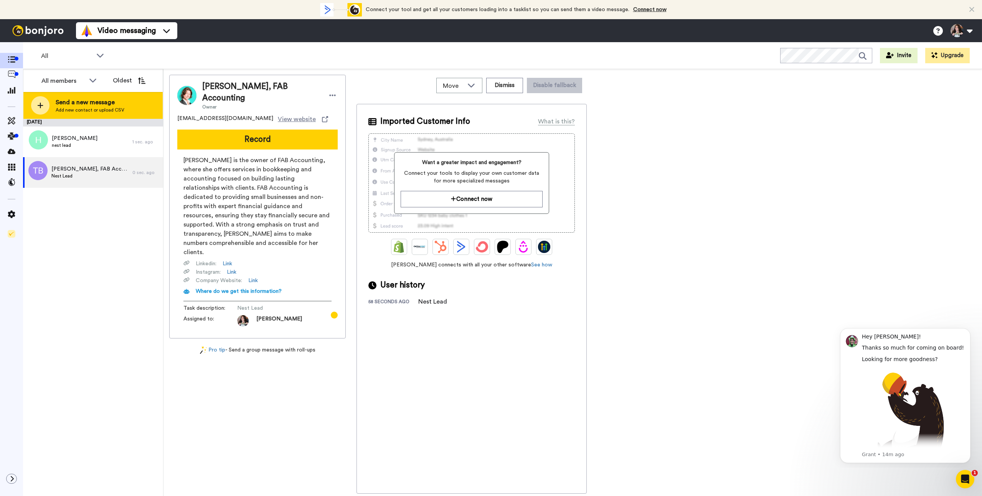
click at [71, 102] on span "Send a new message" at bounding box center [90, 102] width 69 height 9
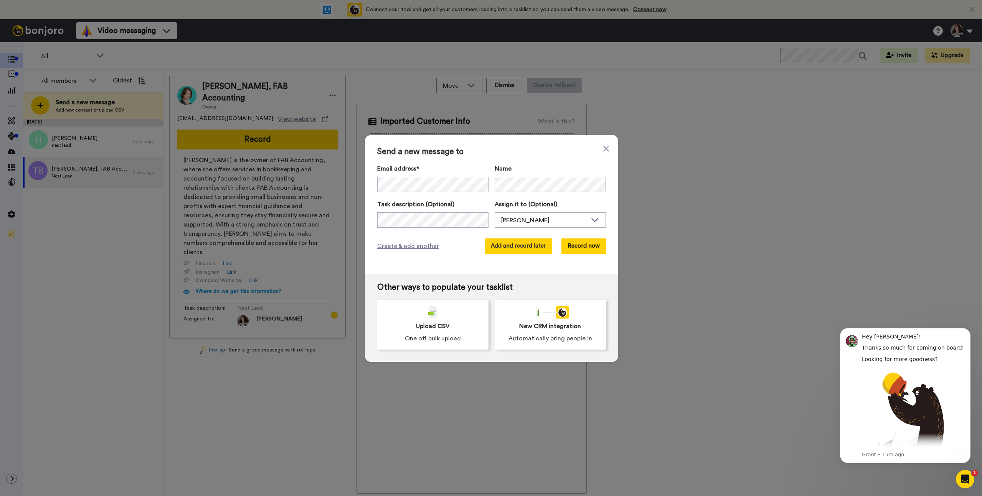
click at [533, 251] on button "Add and record later" at bounding box center [519, 246] width 68 height 15
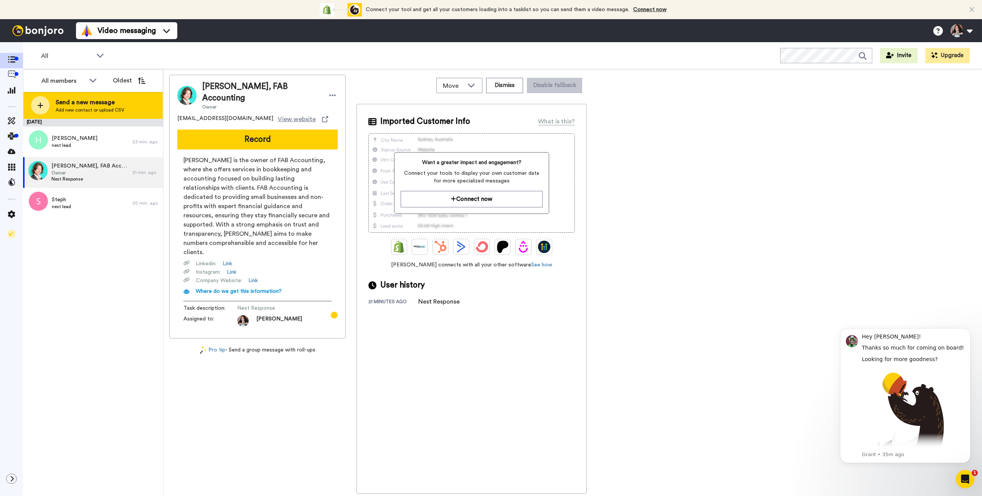
click at [74, 104] on span "Send a new message" at bounding box center [90, 102] width 69 height 9
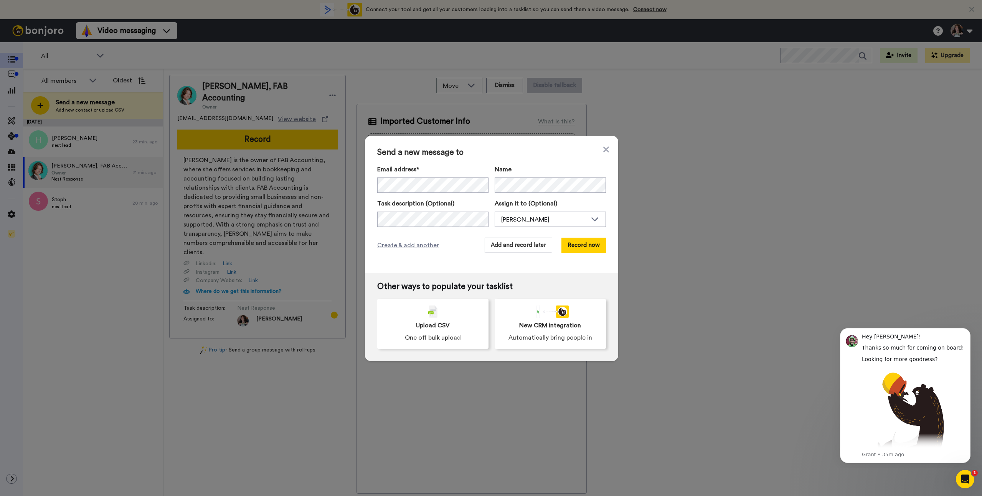
click at [417, 182] on div "Email address* Steph <[EMAIL_ADDRESS][DOMAIN_NAME]> [PERSON_NAME], FAB Accounti…" at bounding box center [432, 179] width 111 height 28
click at [523, 249] on button "Add and record later" at bounding box center [519, 246] width 68 height 15
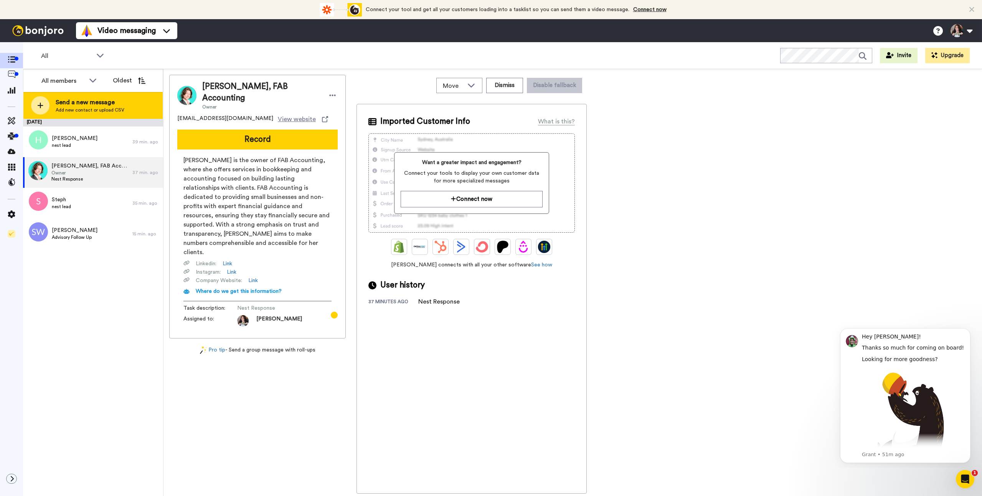
click at [74, 104] on span "Send a new message" at bounding box center [90, 102] width 69 height 9
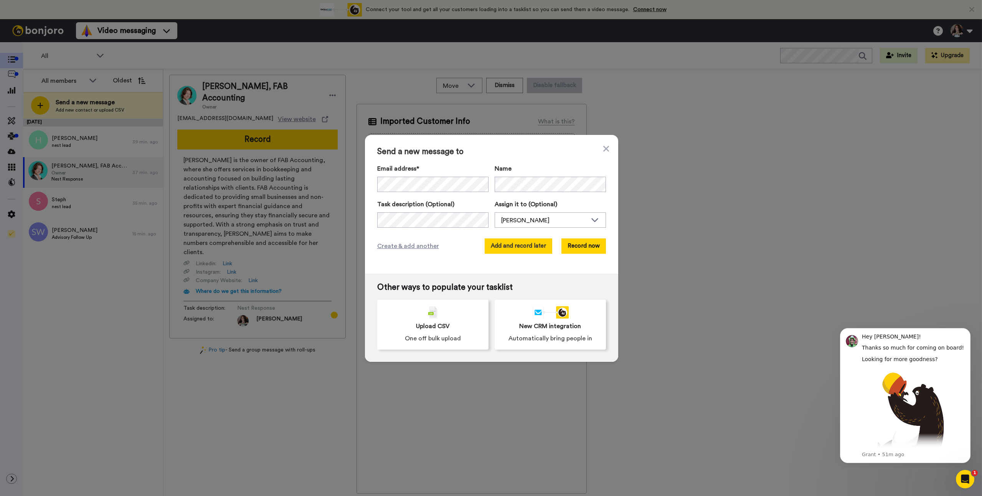
click at [511, 248] on button "Add and record later" at bounding box center [519, 246] width 68 height 15
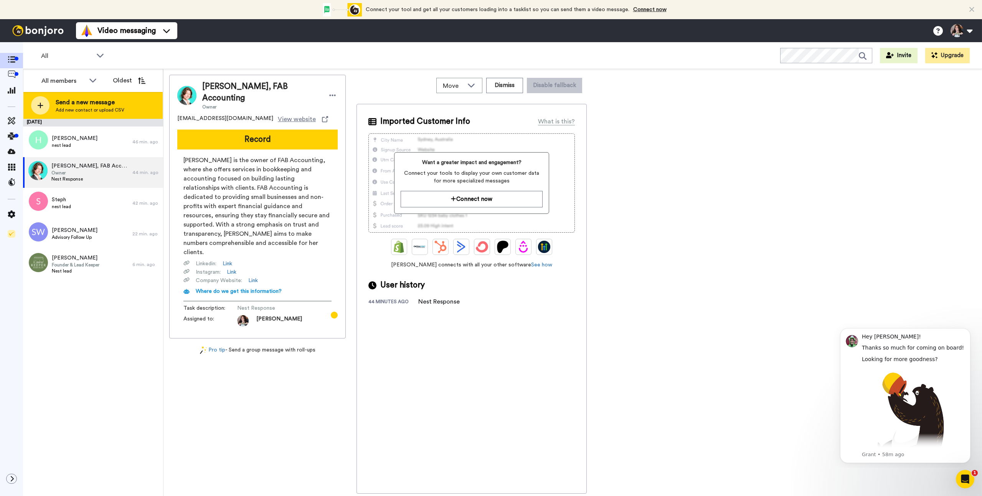
click at [101, 106] on span "Send a new message" at bounding box center [90, 102] width 69 height 9
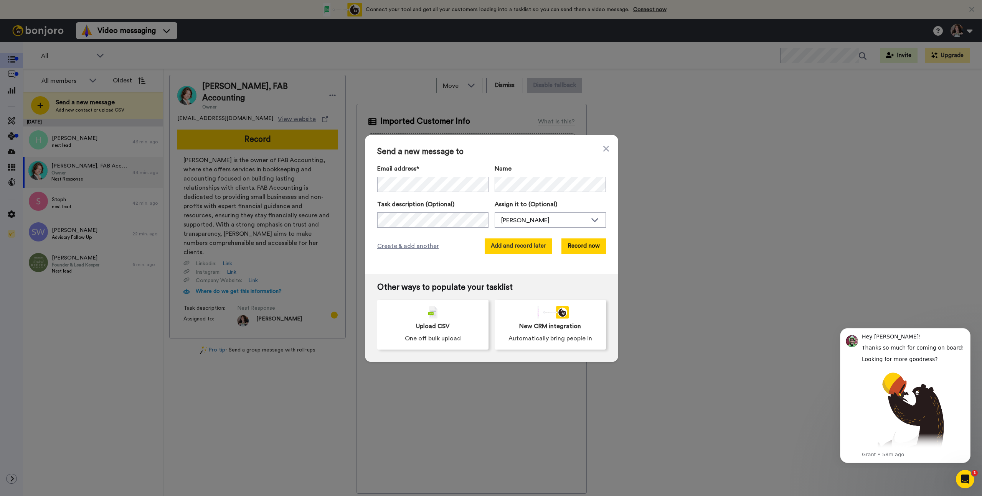
click at [521, 249] on button "Add and record later" at bounding box center [519, 246] width 68 height 15
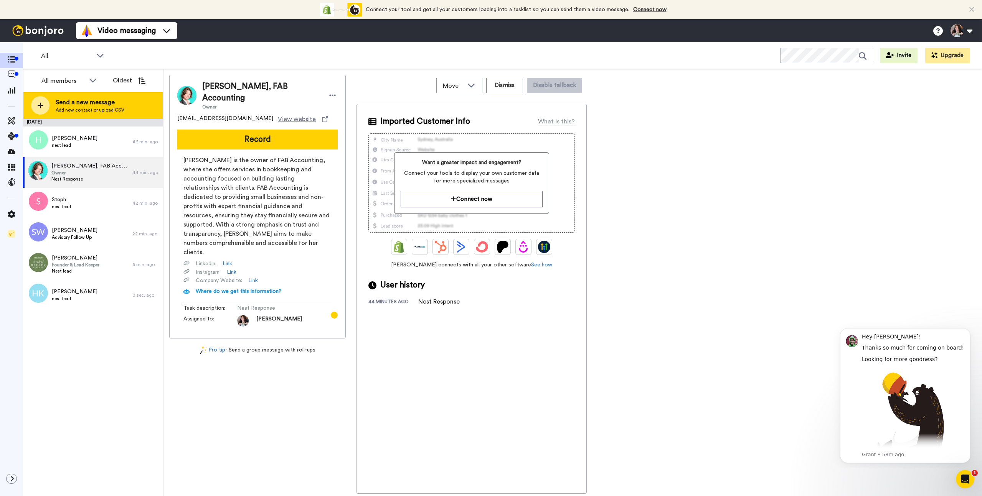
click at [102, 105] on span "Send a new message" at bounding box center [90, 102] width 69 height 9
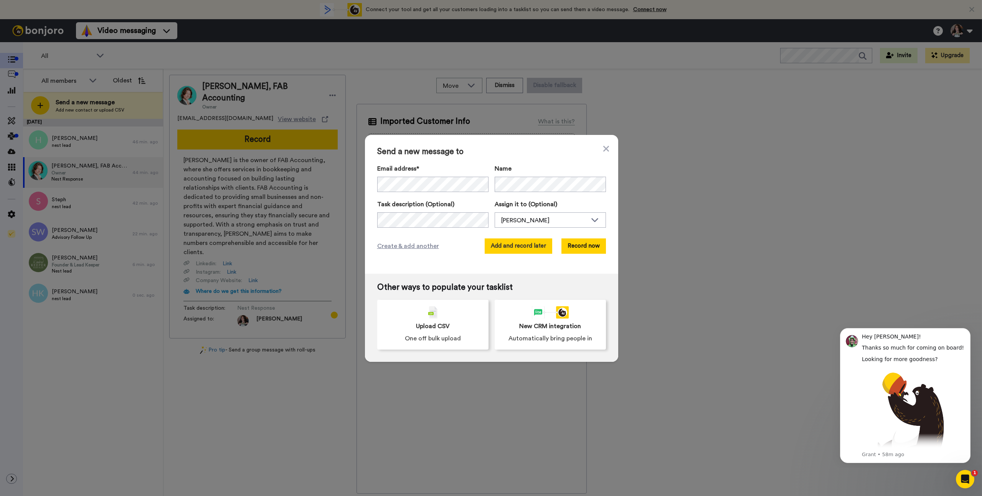
click at [526, 250] on button "Add and record later" at bounding box center [519, 246] width 68 height 15
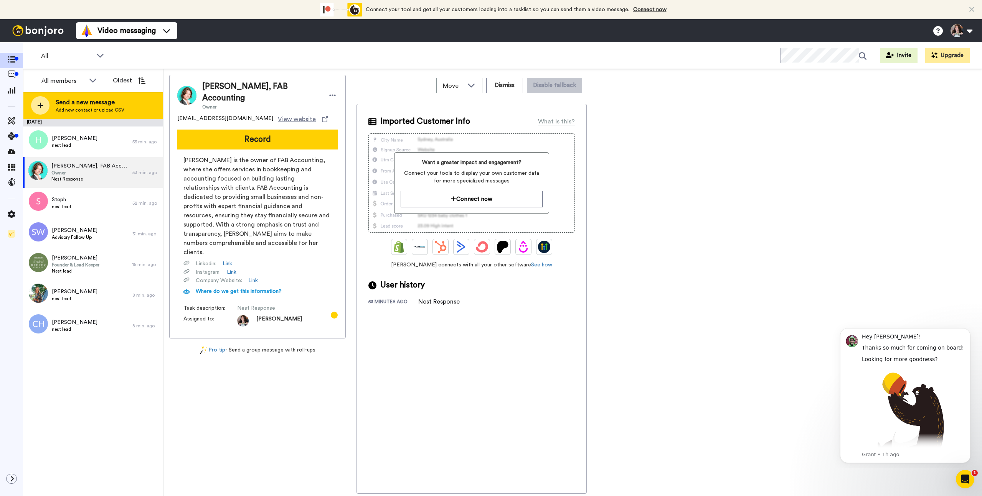
click at [66, 103] on span "Send a new message" at bounding box center [90, 102] width 69 height 9
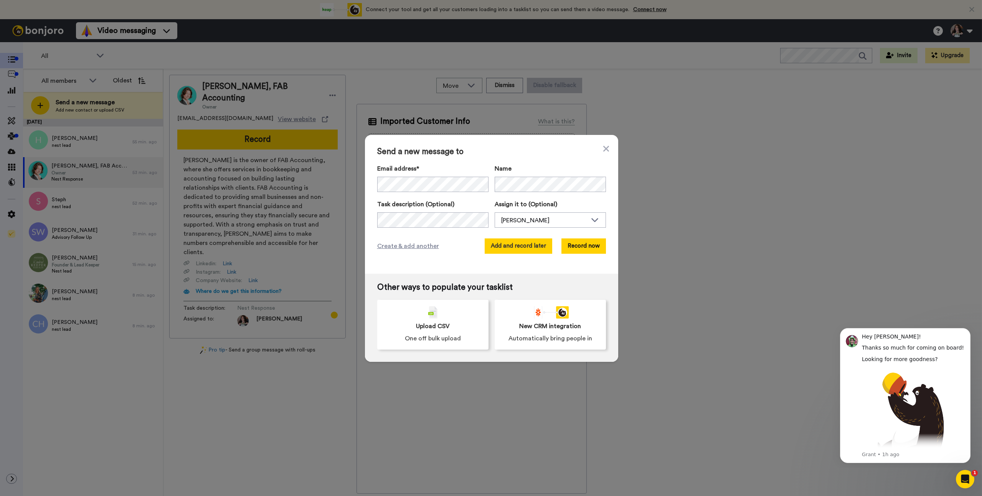
click at [509, 250] on button "Add and record later" at bounding box center [519, 246] width 68 height 15
